Goal: Task Accomplishment & Management: Manage account settings

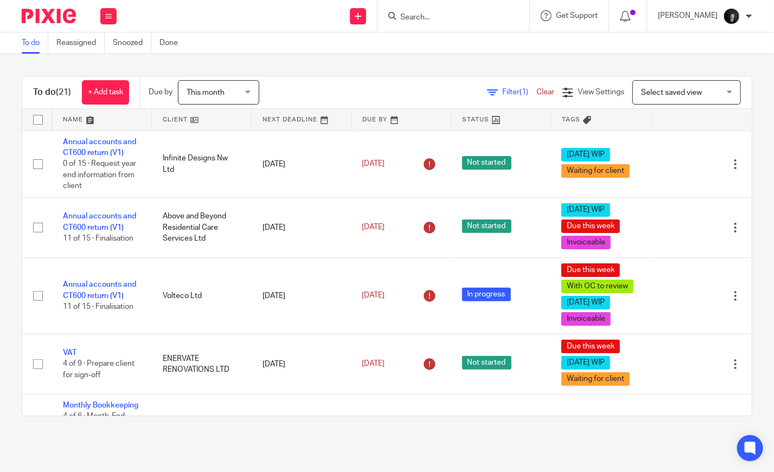
click at [80, 119] on link at bounding box center [102, 120] width 99 height 22
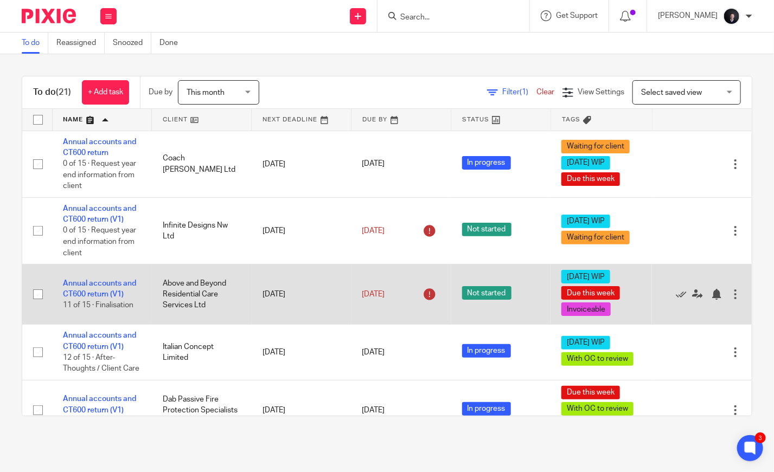
click at [300, 306] on td "[DATE]" at bounding box center [302, 295] width 100 height 60
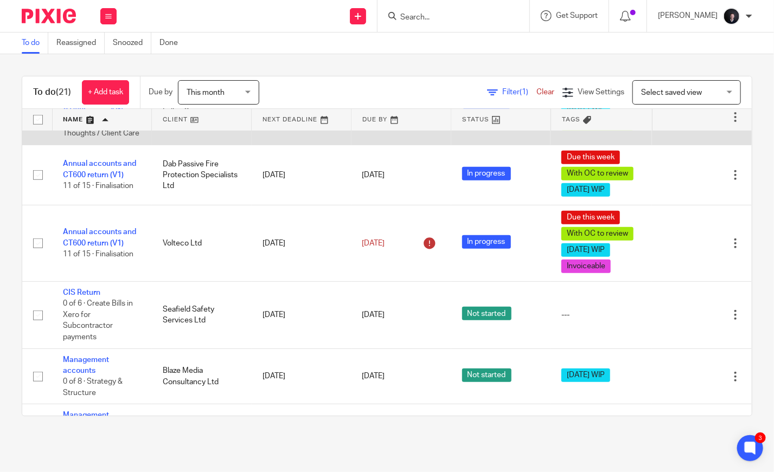
scroll to position [235, 0]
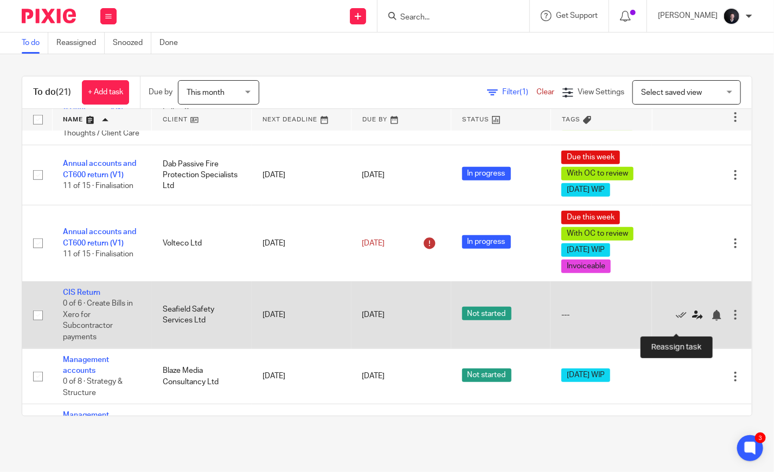
click at [692, 321] on icon at bounding box center [697, 315] width 11 height 11
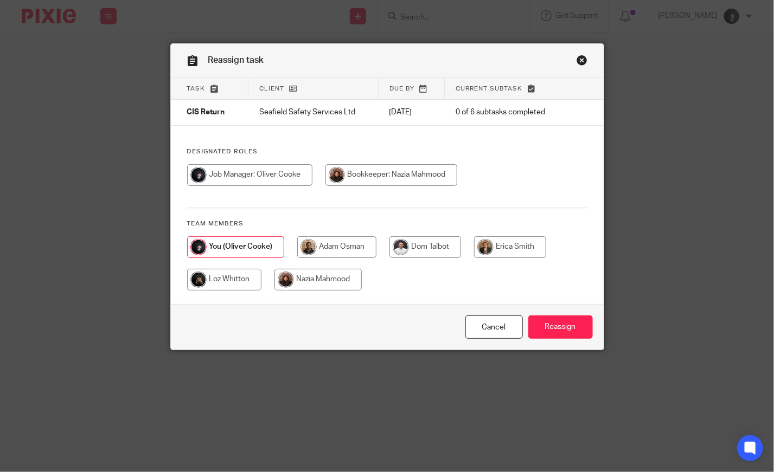
click at [317, 276] on input "radio" at bounding box center [317, 280] width 87 height 22
radio input "true"
click at [553, 331] on input "Reassign" at bounding box center [560, 327] width 65 height 23
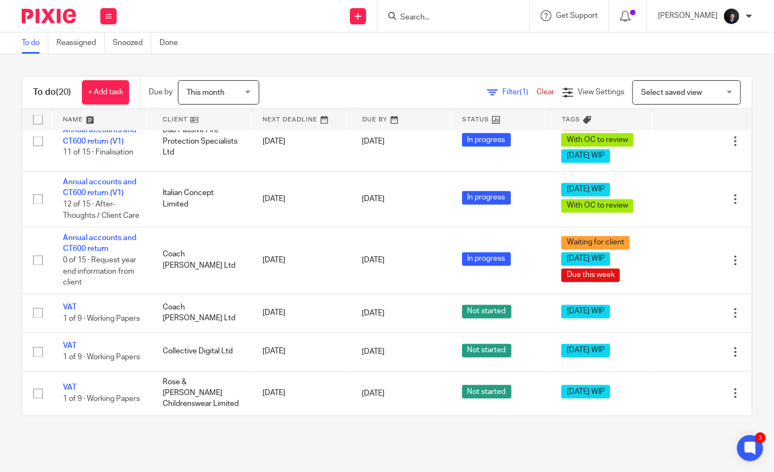
scroll to position [943, 0]
click at [487, 92] on link "Filter (1)" at bounding box center [511, 92] width 49 height 8
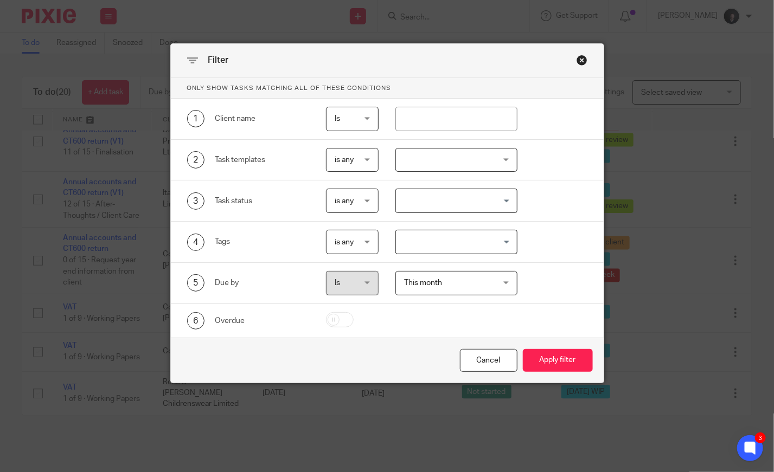
click at [453, 167] on div at bounding box center [456, 160] width 122 height 24
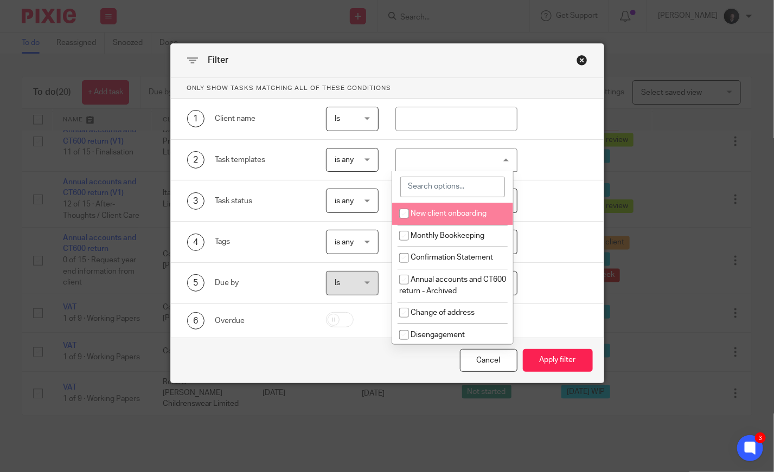
click at [448, 188] on input "search" at bounding box center [452, 187] width 105 height 21
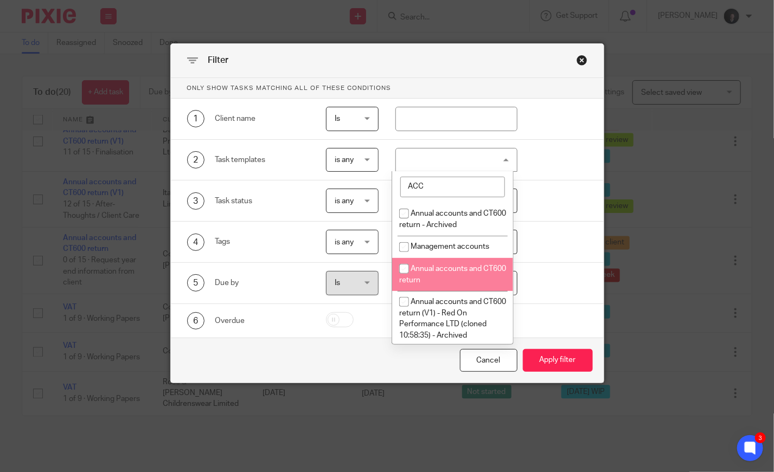
type input "ACC"
click at [443, 263] on li "Annual accounts and CT600 return" at bounding box center [452, 274] width 121 height 33
checkbox input "true"
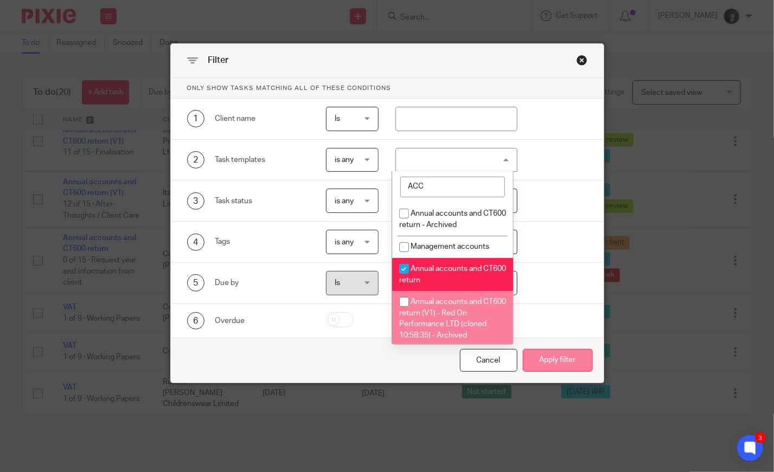
click at [551, 353] on button "Apply filter" at bounding box center [558, 360] width 70 height 23
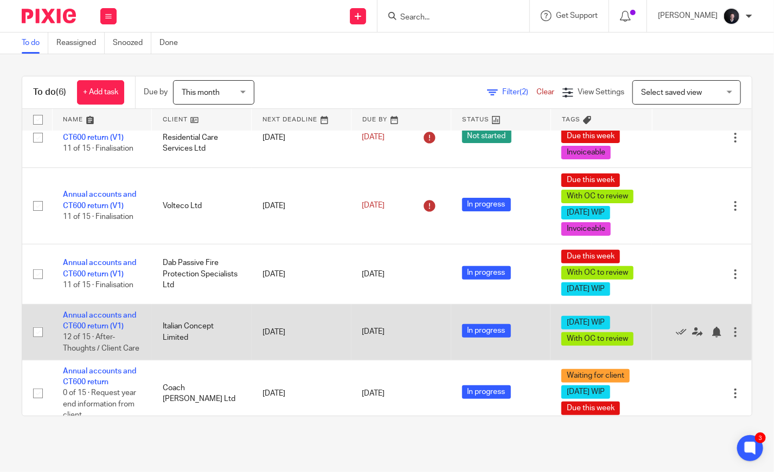
scroll to position [112, 0]
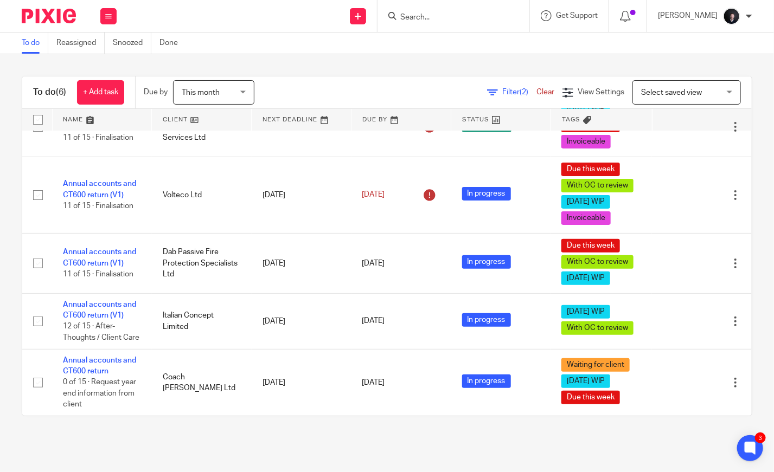
click at [504, 87] on div "Filter (2) Clear" at bounding box center [524, 92] width 75 height 11
click at [502, 91] on span "Filter (2)" at bounding box center [519, 92] width 34 height 8
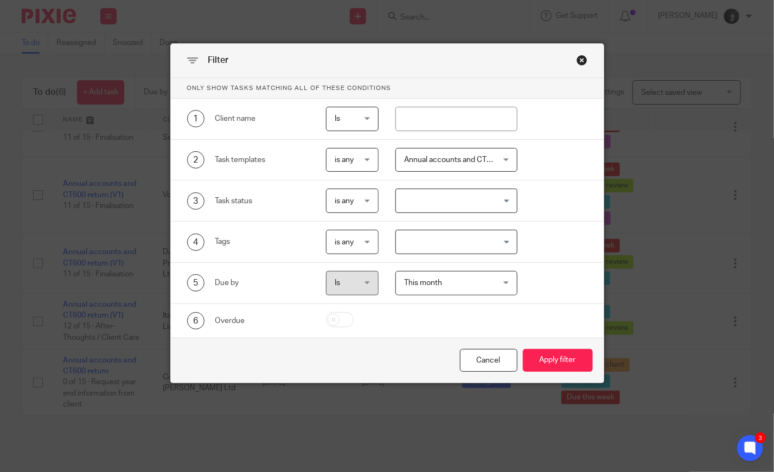
click at [475, 164] on span "Annual accounts and CT600 return" at bounding box center [449, 160] width 91 height 23
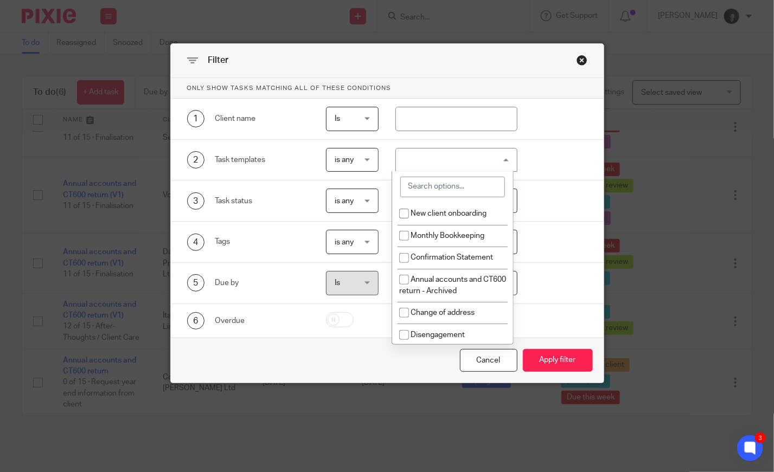
click at [440, 190] on input "search" at bounding box center [452, 187] width 105 height 21
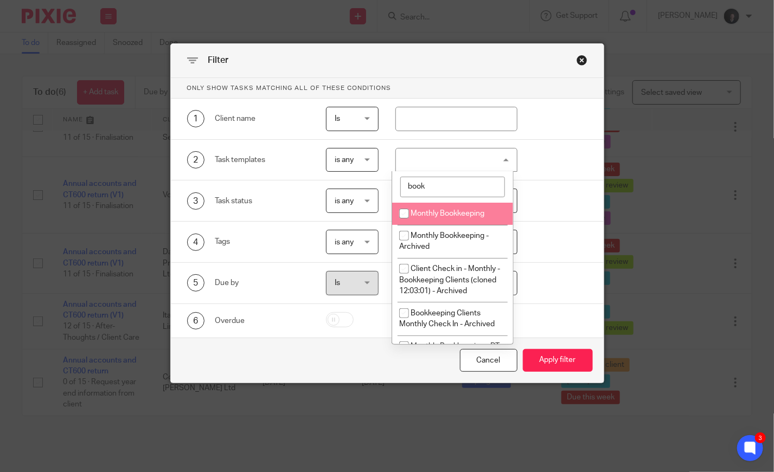
type input "book"
click at [439, 213] on span "Monthly Bookkeeping" at bounding box center [447, 214] width 74 height 8
checkbox input "true"
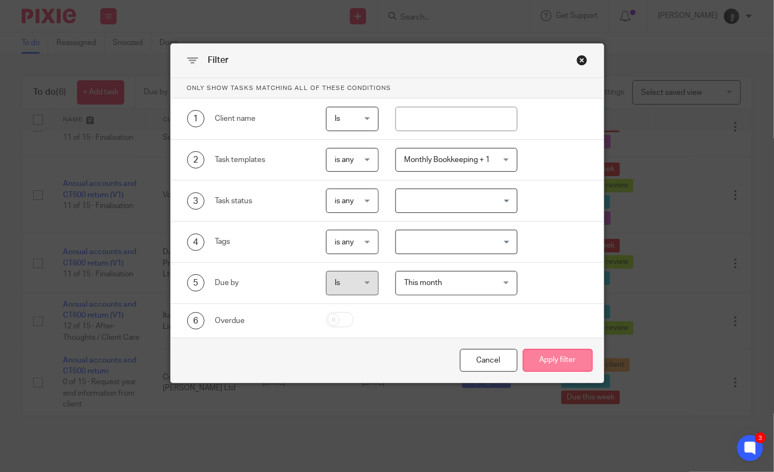
click at [550, 360] on button "Apply filter" at bounding box center [558, 360] width 70 height 23
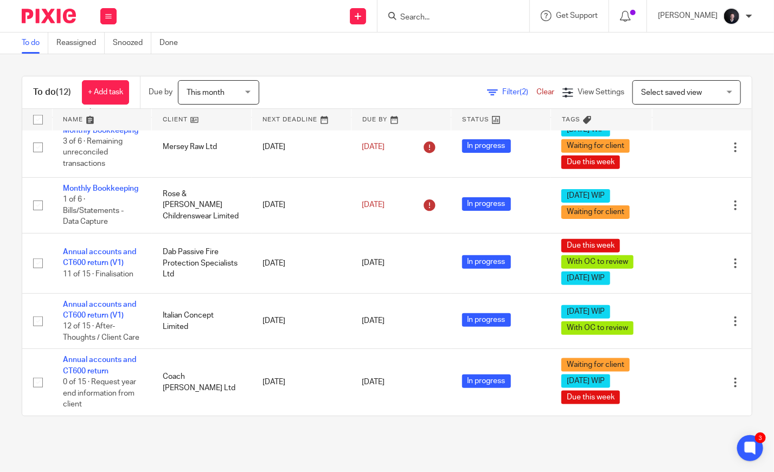
scroll to position [526, 0]
click at [74, 120] on link at bounding box center [102, 120] width 99 height 22
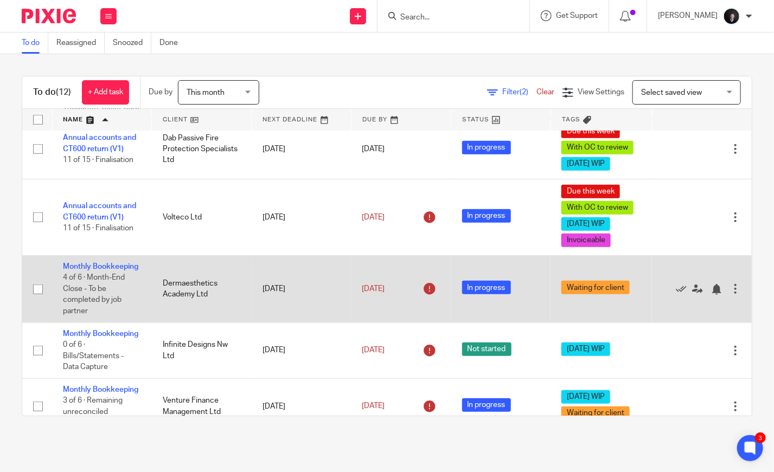
scroll to position [325, 0]
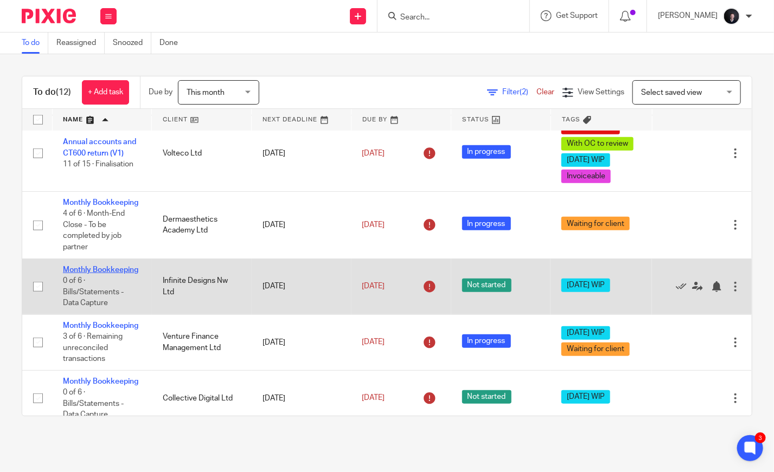
click at [80, 274] on link "Monthly Bookkeeping" at bounding box center [100, 270] width 75 height 8
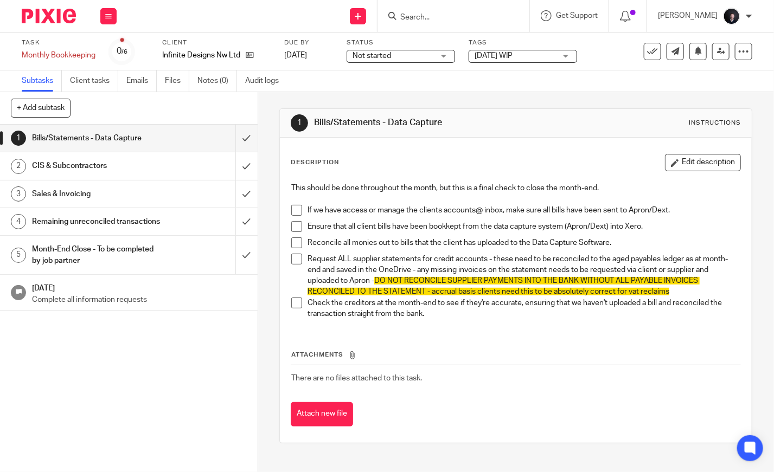
click at [295, 208] on span at bounding box center [296, 210] width 11 height 11
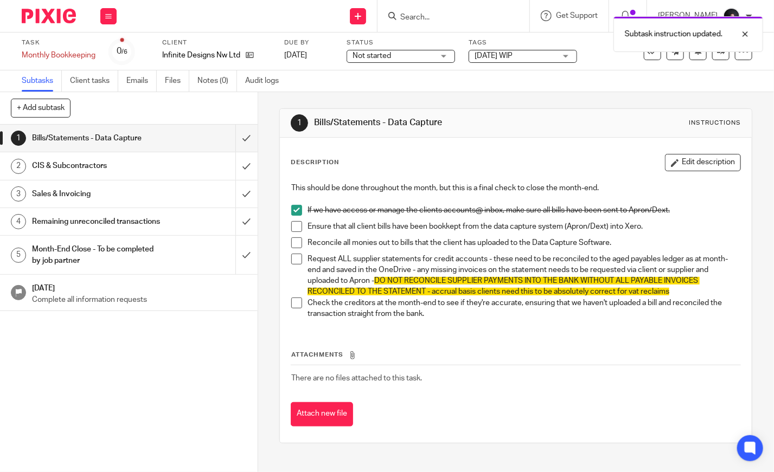
click at [296, 226] on span at bounding box center [296, 226] width 11 height 11
click at [295, 245] on span at bounding box center [296, 242] width 11 height 11
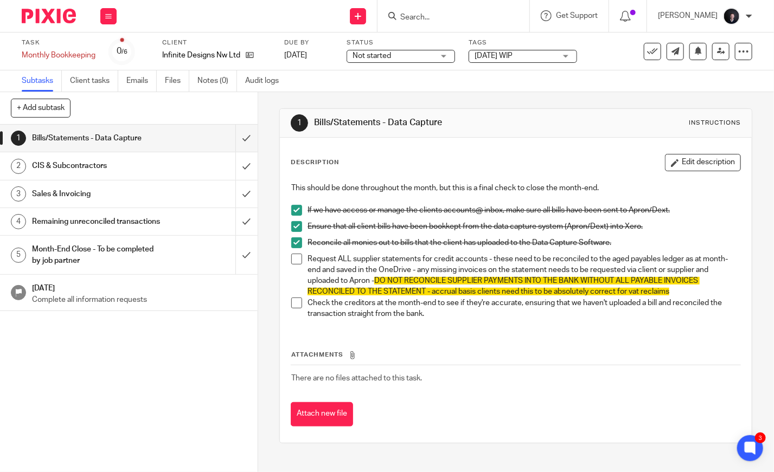
click at [176, 171] on div "CIS & Subcontractors" at bounding box center [128, 166] width 192 height 16
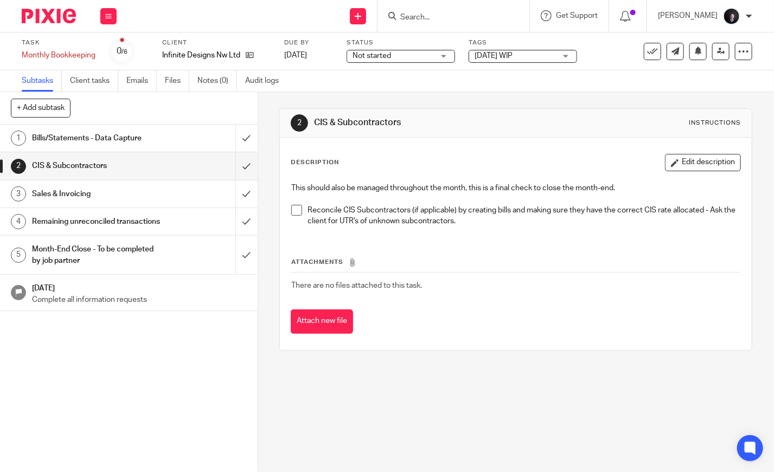
click at [291, 208] on span at bounding box center [296, 210] width 11 height 11
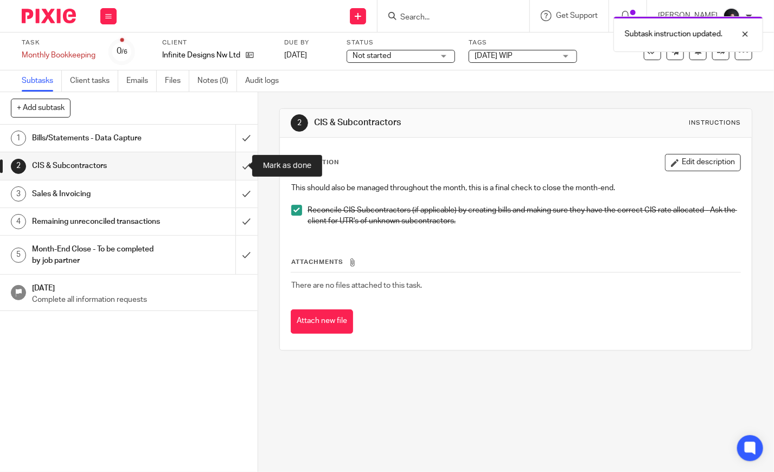
click at [232, 169] on input "submit" at bounding box center [129, 165] width 258 height 27
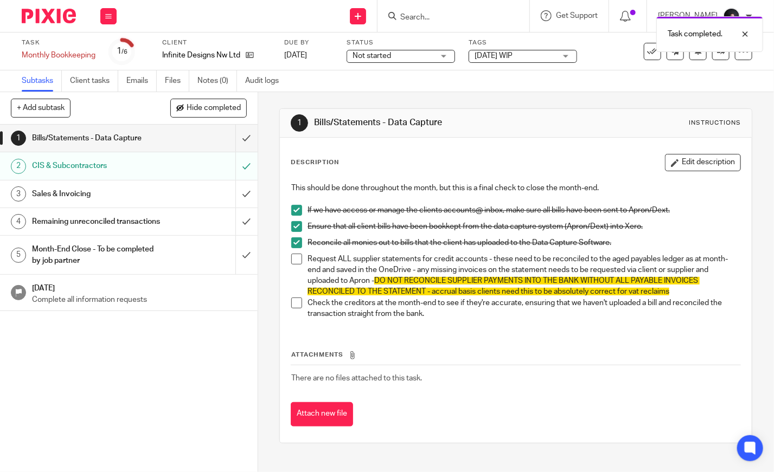
click at [196, 203] on link "3 Sales & Invoicing" at bounding box center [117, 194] width 235 height 27
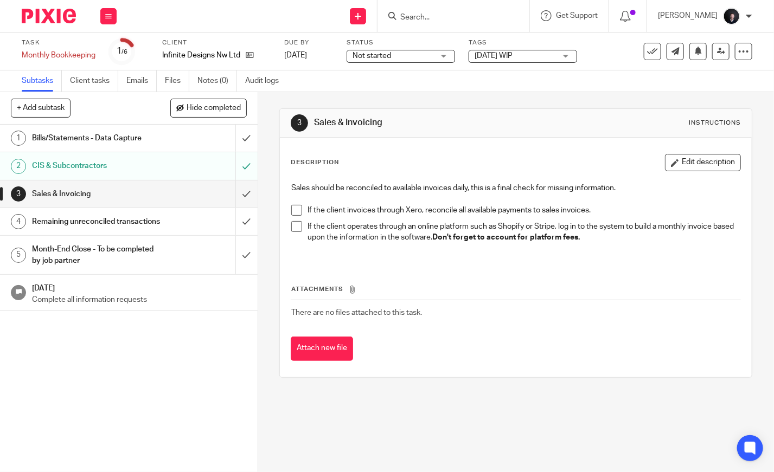
click at [293, 208] on span at bounding box center [296, 210] width 11 height 11
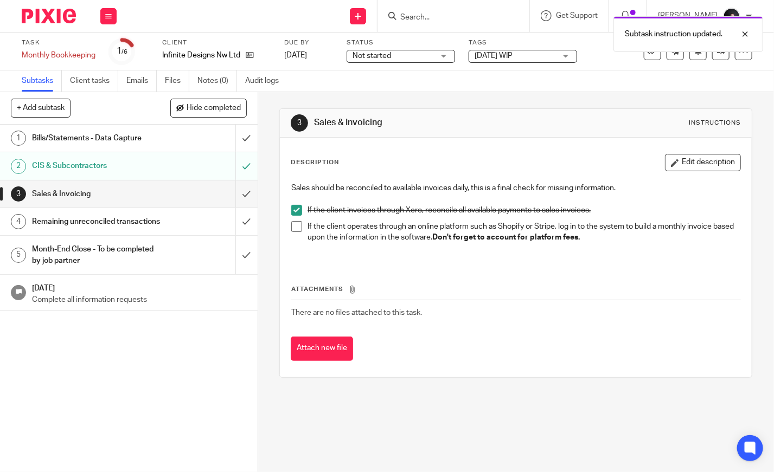
click at [293, 222] on span at bounding box center [296, 226] width 11 height 11
click at [187, 226] on div "Remaining unreconciled transactions" at bounding box center [128, 222] width 192 height 16
click at [197, 227] on div "Remaining unreconciled transactions" at bounding box center [128, 222] width 192 height 16
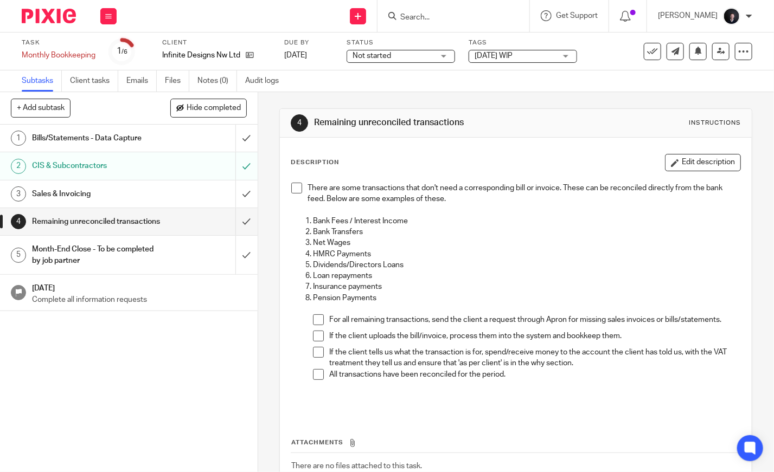
click at [296, 183] on span at bounding box center [296, 188] width 11 height 11
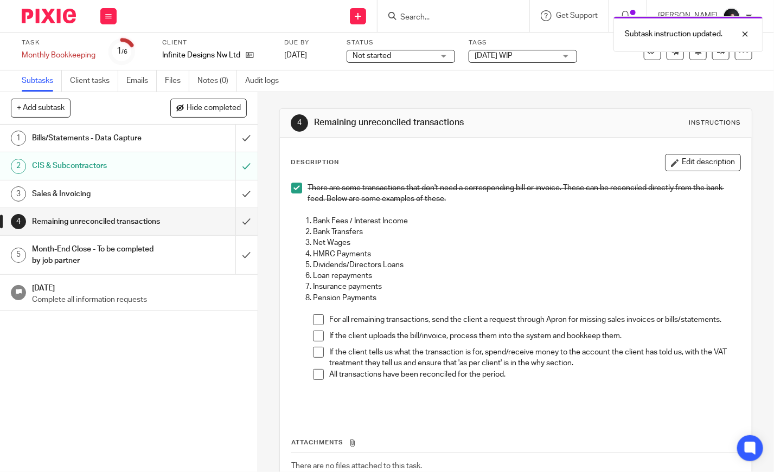
click at [315, 319] on span at bounding box center [318, 319] width 11 height 11
click at [385, 54] on span "Not started" at bounding box center [371, 56] width 38 height 8
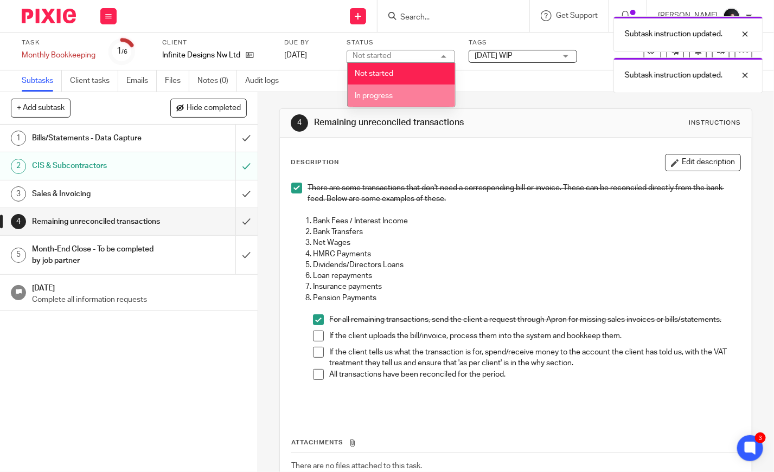
click at [389, 93] on span "In progress" at bounding box center [374, 96] width 38 height 8
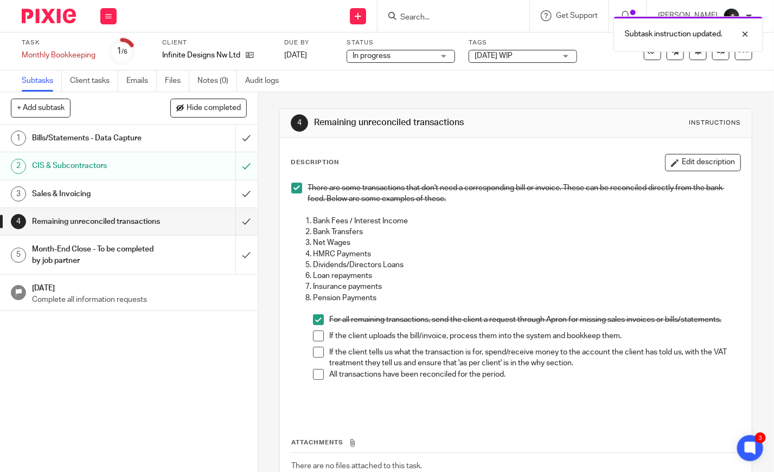
click at [512, 56] on span "[DATE] WIP" at bounding box center [493, 56] width 38 height 8
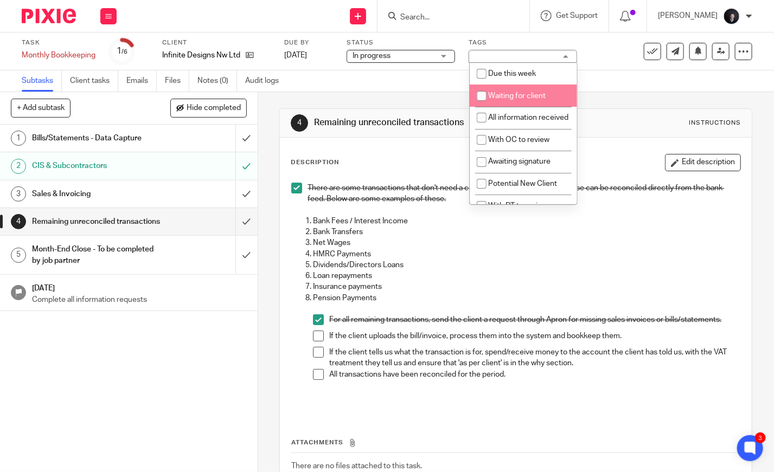
click at [525, 92] on span "Waiting for client" at bounding box center [516, 96] width 57 height 8
checkbox input "true"
click at [409, 88] on div "Subtasks Client tasks Emails Files Notes (0) Audit logs" at bounding box center [387, 81] width 774 height 22
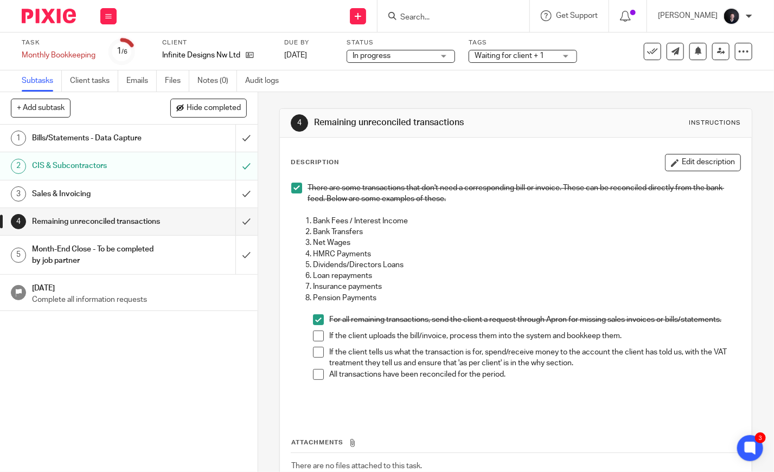
click at [46, 14] on img at bounding box center [49, 16] width 54 height 15
